Goal: Information Seeking & Learning: Compare options

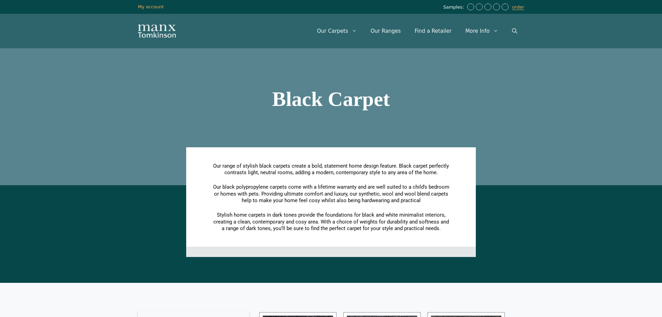
scroll to position [211, 0]
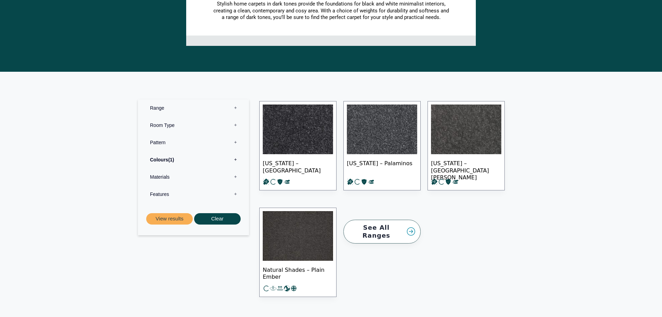
click at [362, 124] on img at bounding box center [382, 129] width 70 height 50
click at [307, 125] on img at bounding box center [298, 129] width 70 height 50
click at [289, 218] on img at bounding box center [298, 236] width 70 height 50
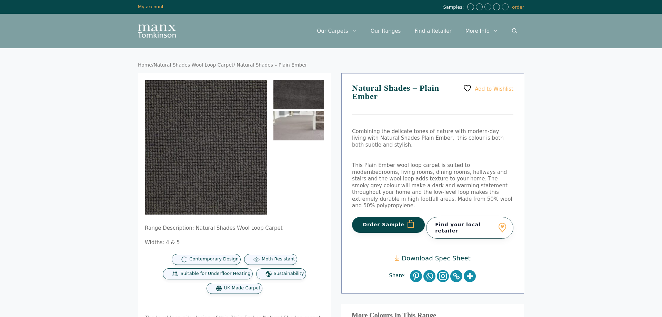
click at [307, 126] on img at bounding box center [298, 125] width 51 height 29
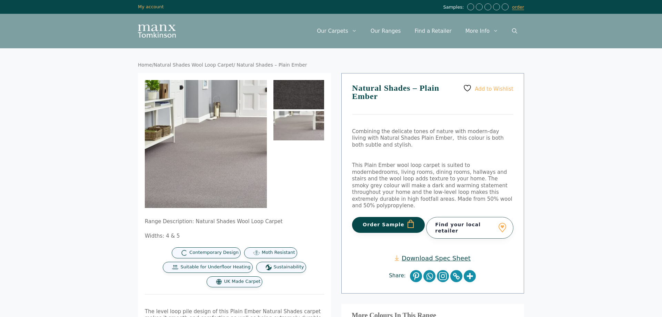
click at [300, 98] on img at bounding box center [298, 94] width 51 height 29
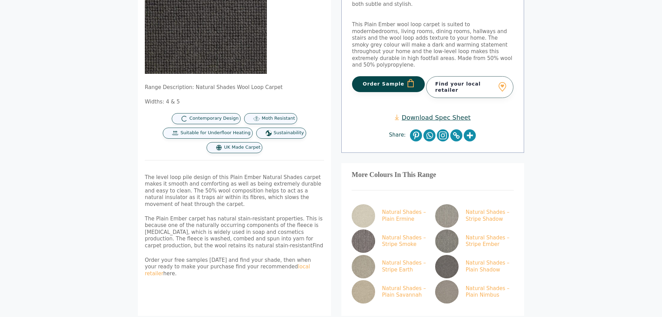
scroll to position [35, 0]
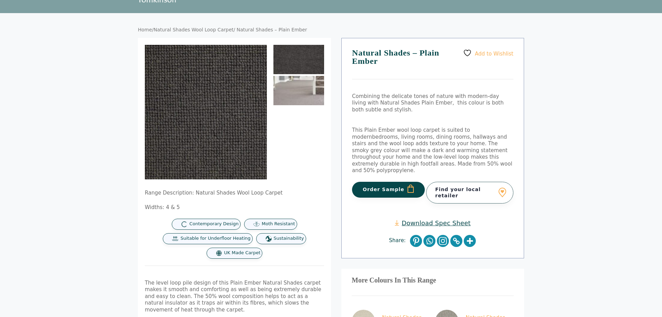
click at [281, 87] on img at bounding box center [298, 90] width 51 height 29
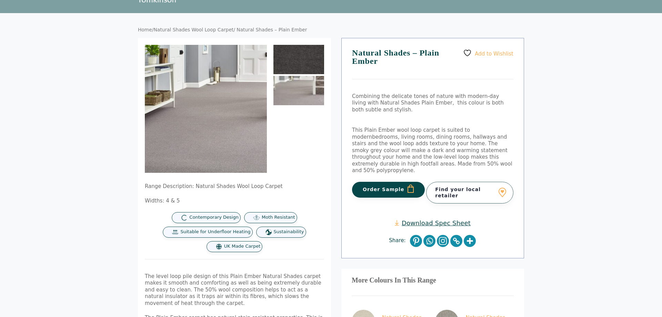
click at [295, 60] on img at bounding box center [298, 59] width 51 height 29
